Goal: Check status: Check status

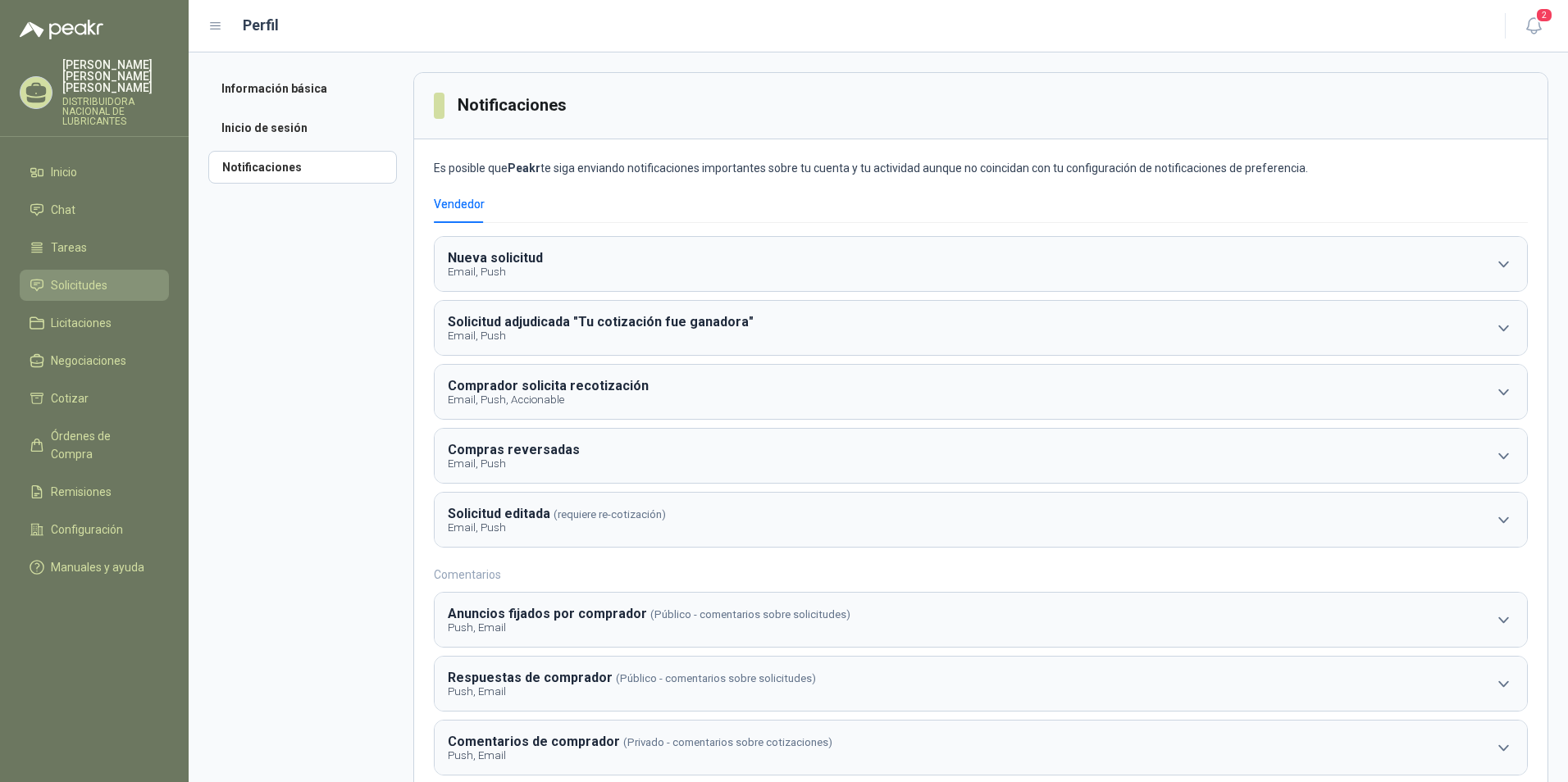
click at [81, 277] on span "Solicitudes" at bounding box center [79, 284] width 56 height 18
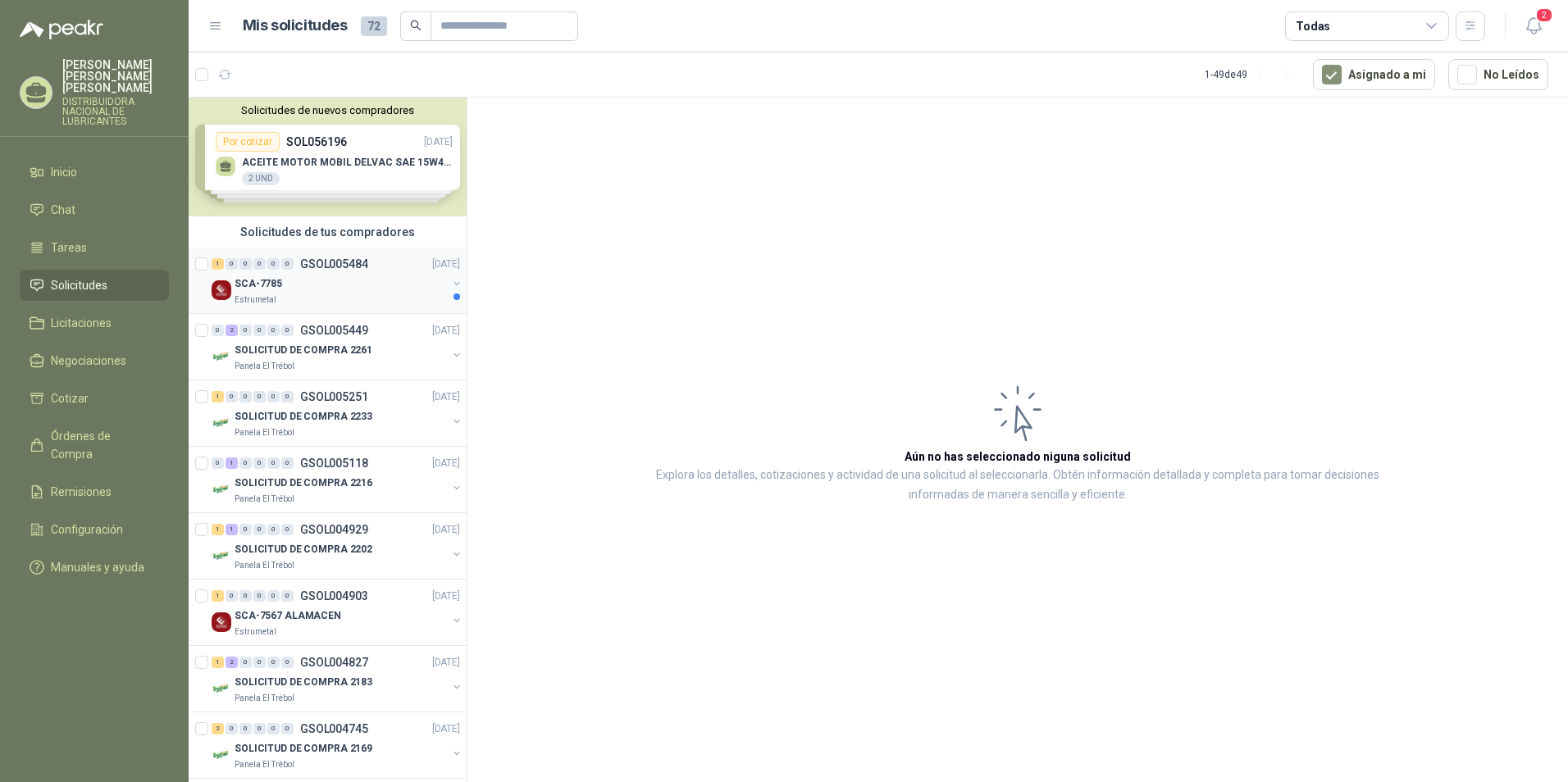
click at [337, 276] on div "SCA-7785" at bounding box center [340, 283] width 212 height 19
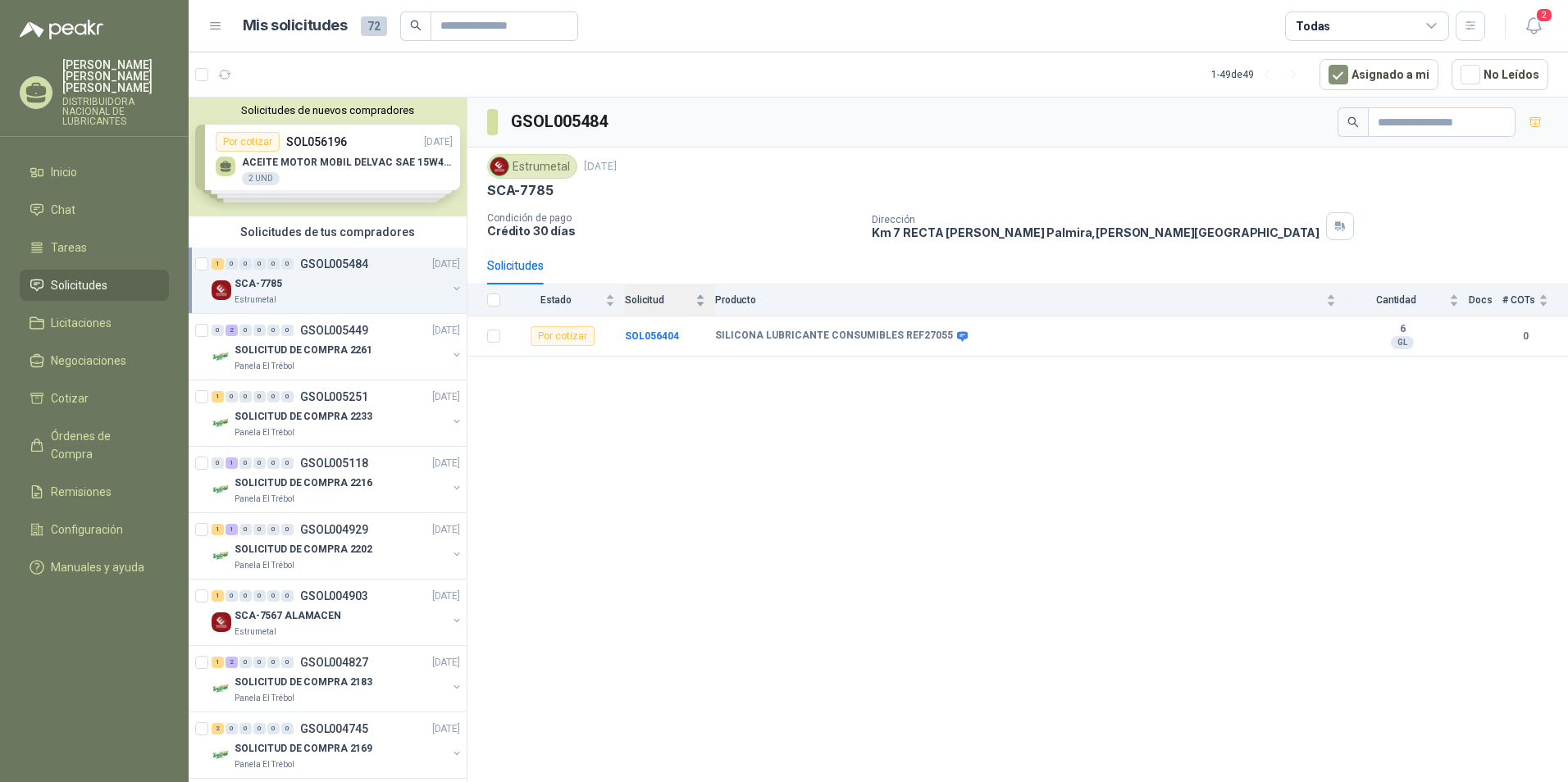
scroll to position [603, 0]
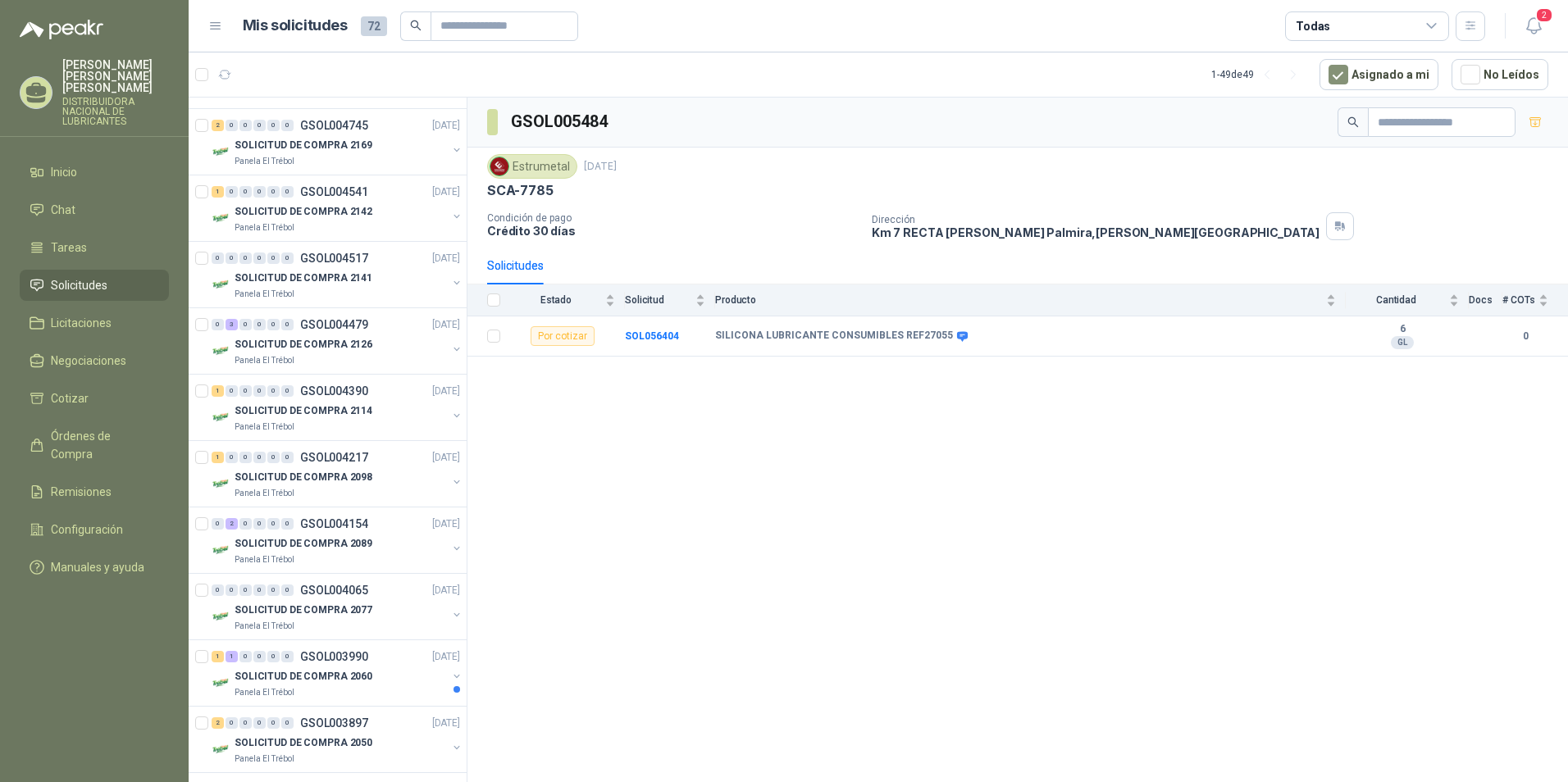
click at [1567, 93] on html "[PERSON_NAME] [PERSON_NAME] DISTRIBUIDORA NACIONAL DE LUBRICANTES Inicio Chat T…" at bounding box center [784, 391] width 1568 height 782
click at [1561, 200] on div "GSOL005484 Estrumetal [DATE] SCA-7785 Condición de pago Crédito 30 [PERSON_NAME…" at bounding box center [1017, 227] width 1100 height 259
